Goal: Navigation & Orientation: Find specific page/section

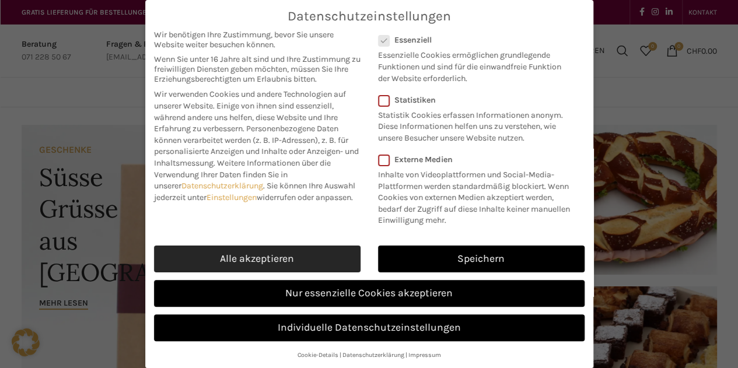
click at [201, 258] on link "Alle akzeptieren" at bounding box center [257, 259] width 206 height 27
checkbox input "true"
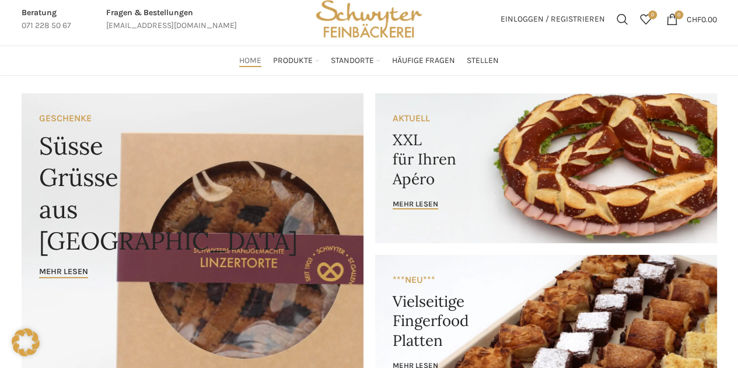
scroll to position [15, 0]
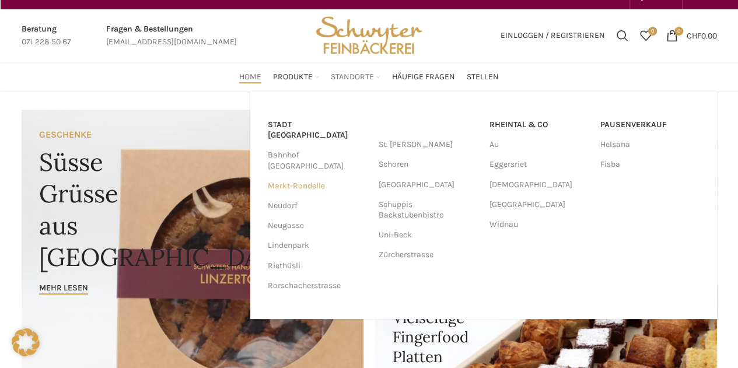
click at [318, 176] on link "Markt-Rondelle" at bounding box center [317, 186] width 99 height 20
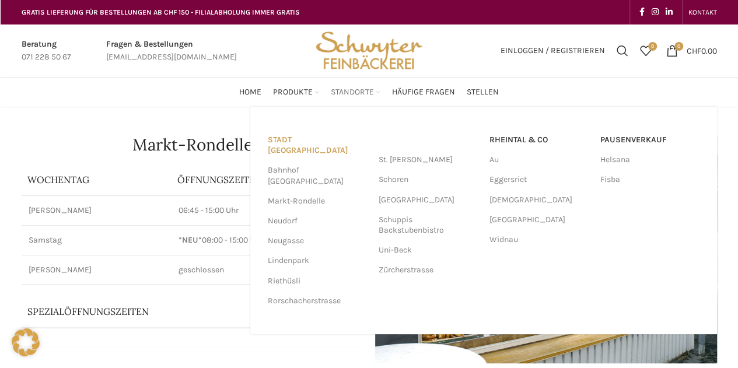
click at [310, 138] on link "Stadt [GEOGRAPHIC_DATA]" at bounding box center [317, 145] width 99 height 30
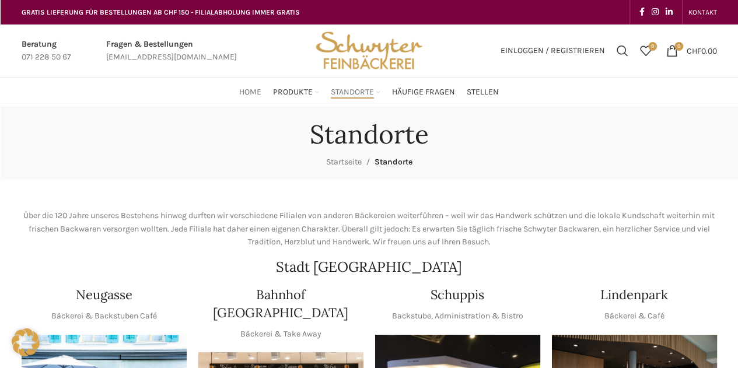
click at [251, 87] on span "Home" at bounding box center [250, 92] width 22 height 11
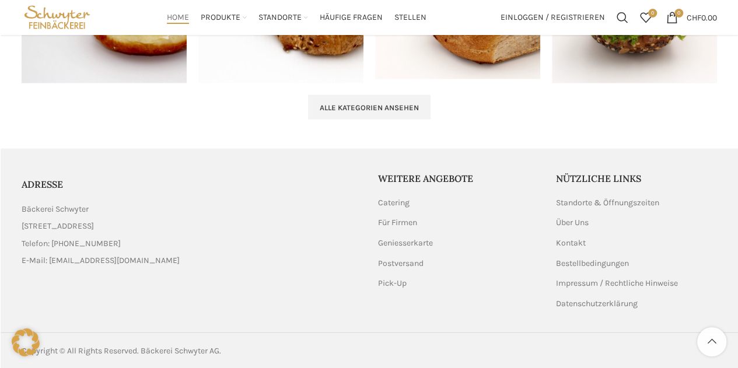
scroll to position [1223, 0]
